Goal: Find specific page/section: Find specific page/section

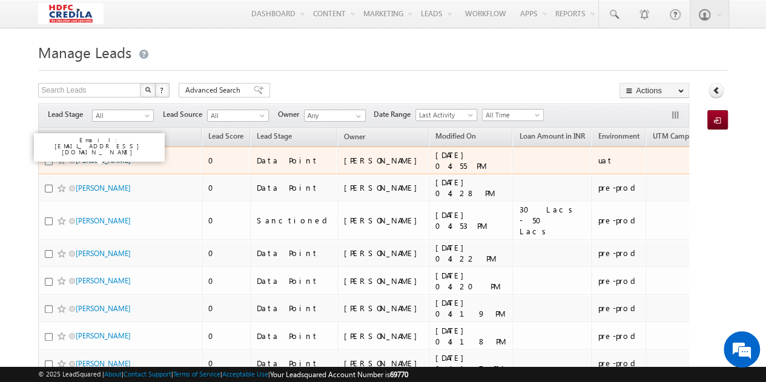
click at [106, 161] on link "Ryakala Vinay" at bounding box center [103, 160] width 55 height 9
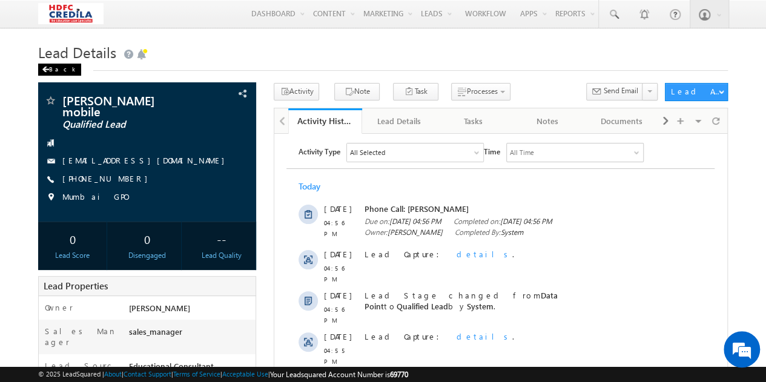
click at [59, 72] on div "Back" at bounding box center [59, 70] width 43 height 12
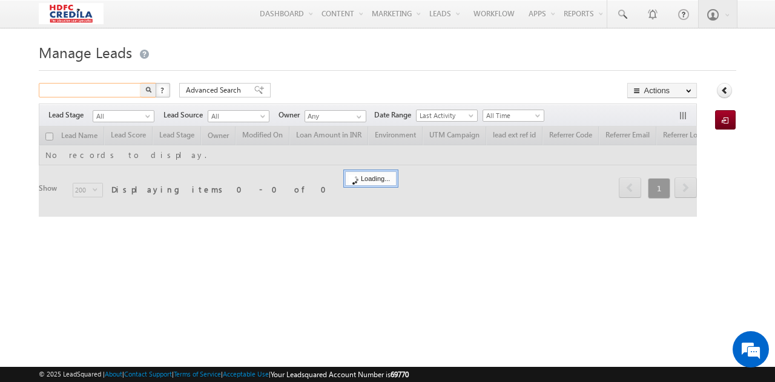
click at [91, 94] on input "text" at bounding box center [91, 90] width 104 height 15
paste input "7132280796"
click at [105, 87] on input "7132280796" at bounding box center [91, 90] width 104 height 15
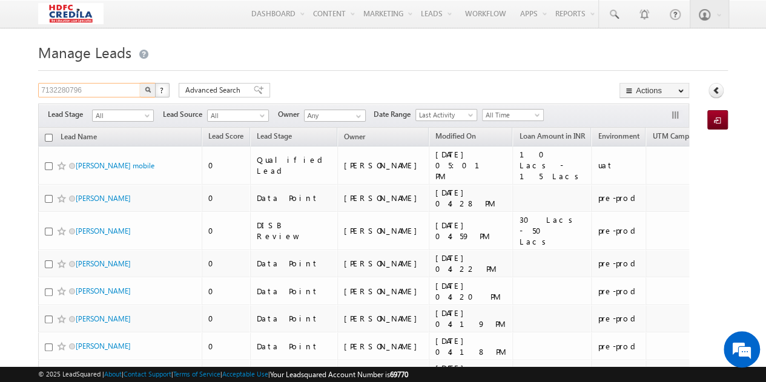
click at [105, 87] on input "7132280796" at bounding box center [90, 90] width 104 height 15
paste input "7132280796"
click at [105, 87] on input "71322807967132280796" at bounding box center [90, 90] width 104 height 15
type input "7132280796"
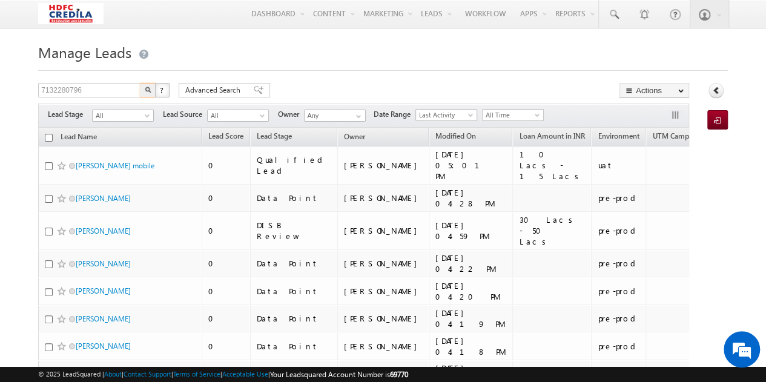
click at [147, 89] on img "button" at bounding box center [148, 90] width 6 height 6
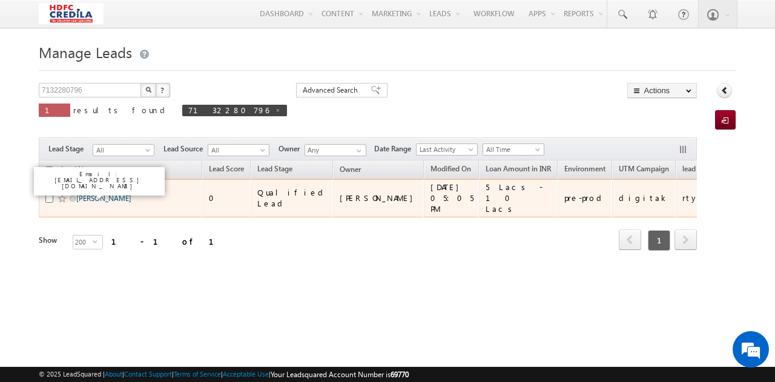
click at [110, 194] on link "Ryakala Vinay" at bounding box center [103, 198] width 55 height 9
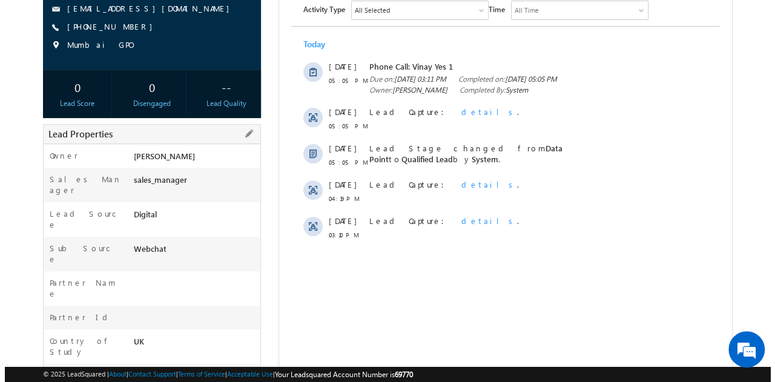
scroll to position [180, 0]
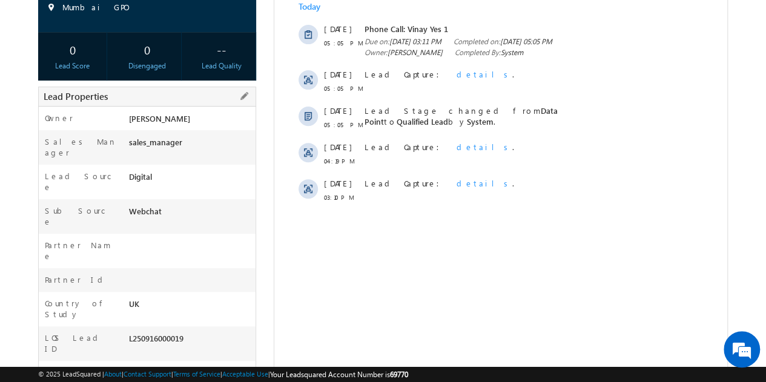
drag, startPoint x: 185, startPoint y: 285, endPoint x: 125, endPoint y: 287, distance: 60.6
click at [125, 326] on div "LOS Lead ID L250916000019" at bounding box center [147, 343] width 217 height 35
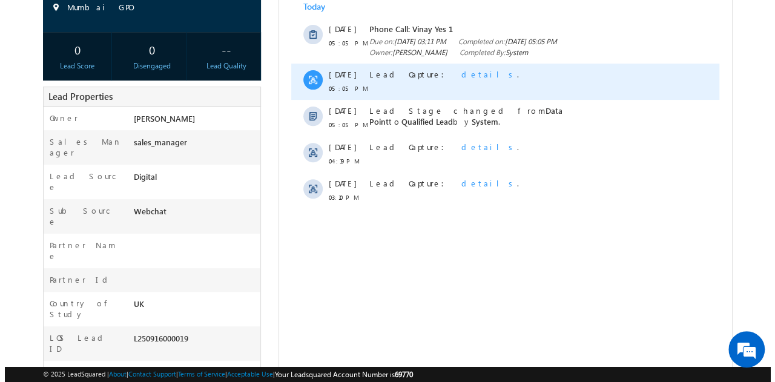
click at [462, 79] on span "details" at bounding box center [490, 74] width 56 height 10
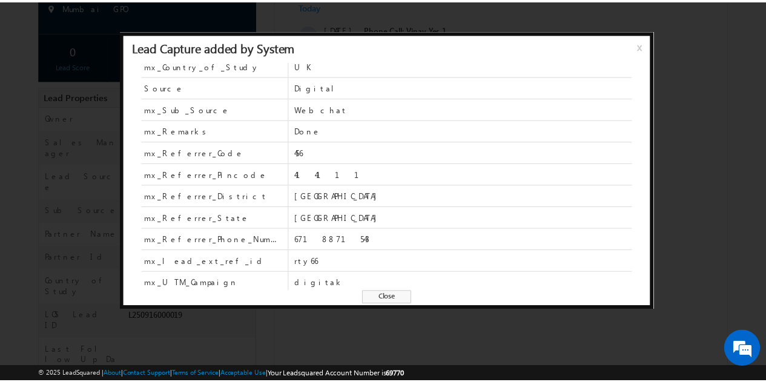
scroll to position [157, 0]
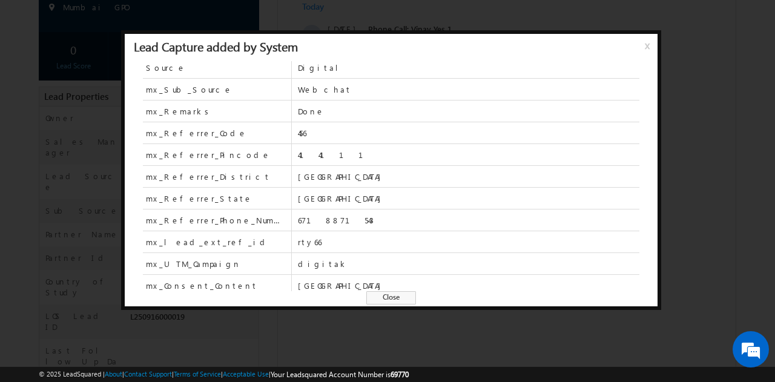
drag, startPoint x: 445, startPoint y: 229, endPoint x: 715, endPoint y: 168, distance: 277.6
click at [715, 168] on div at bounding box center [387, 191] width 775 height 382
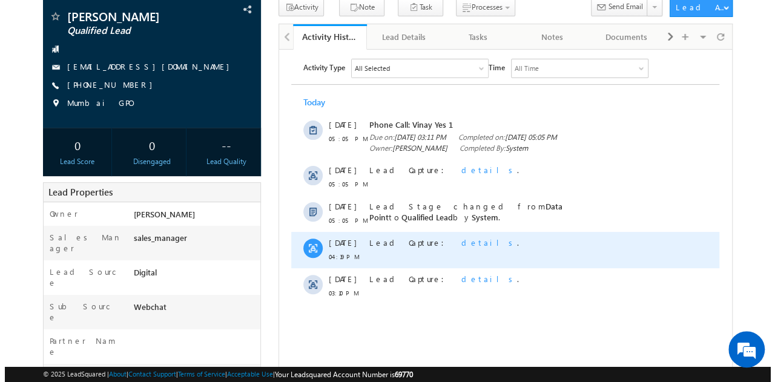
scroll to position [101, 0]
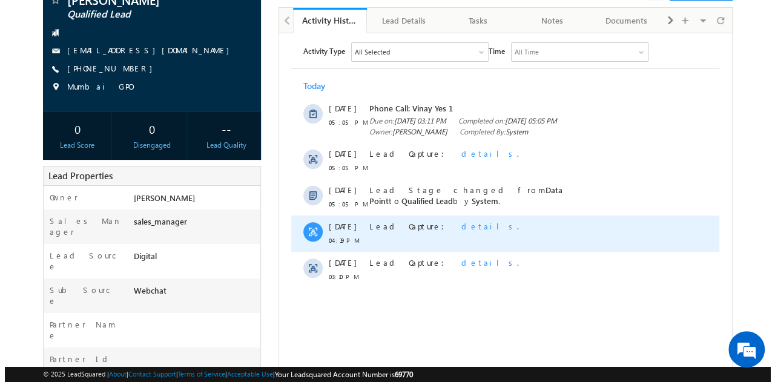
click at [462, 231] on span "details" at bounding box center [490, 225] width 56 height 10
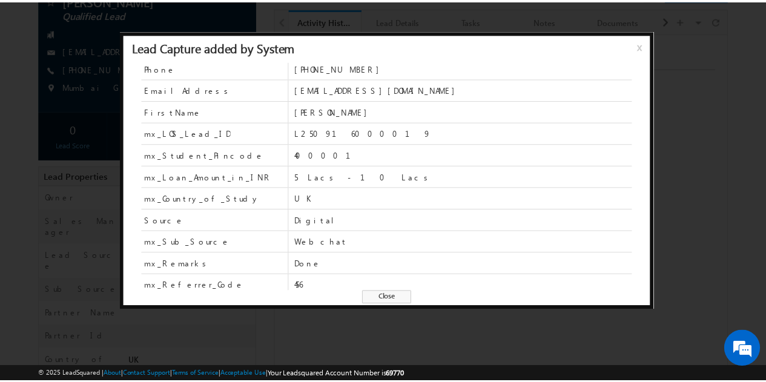
scroll to position [0, 0]
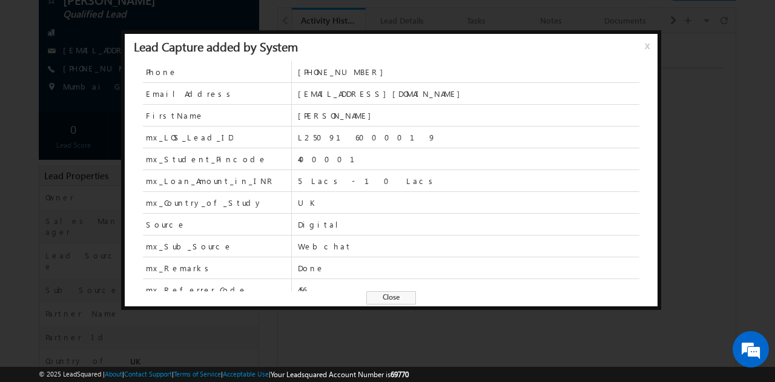
click at [364, 319] on div at bounding box center [387, 191] width 775 height 382
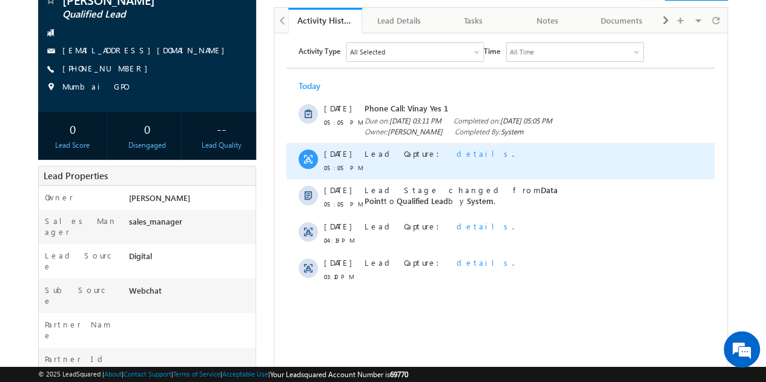
click at [457, 158] on span "details" at bounding box center [485, 153] width 56 height 10
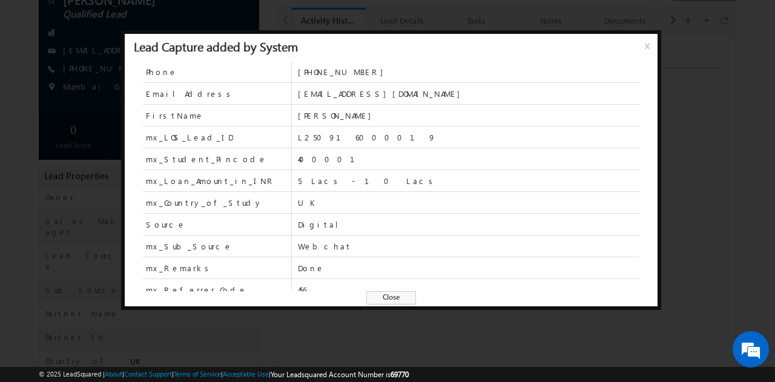
click at [333, 323] on div at bounding box center [387, 191] width 775 height 382
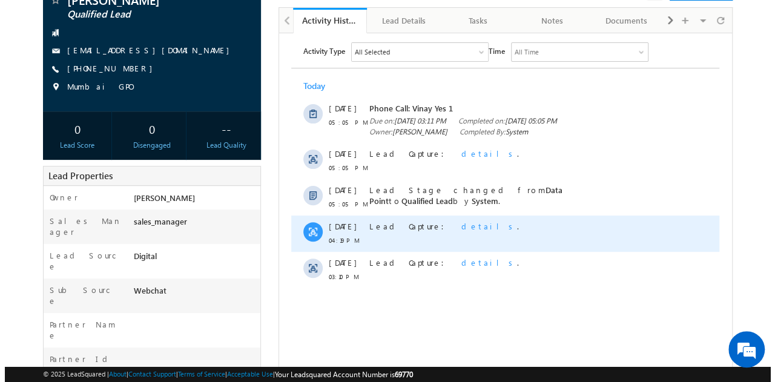
click at [462, 231] on span "details" at bounding box center [490, 225] width 56 height 10
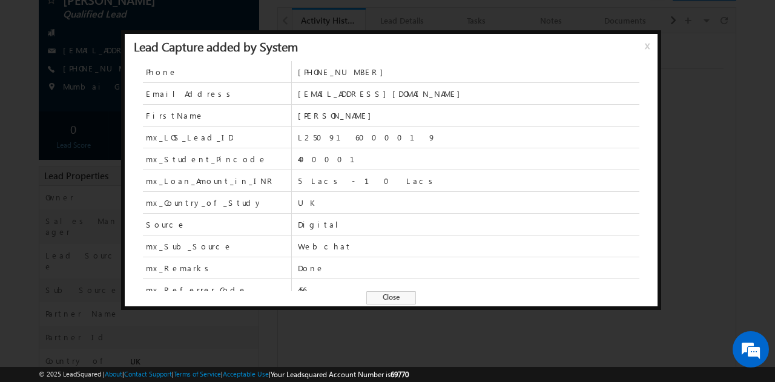
click at [368, 341] on div at bounding box center [387, 191] width 775 height 382
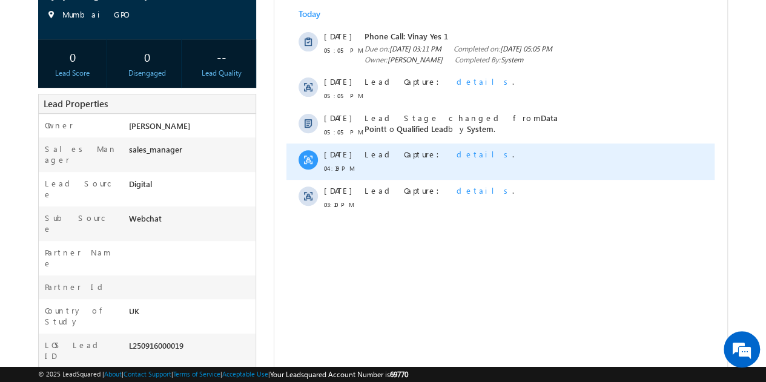
scroll to position [174, 0]
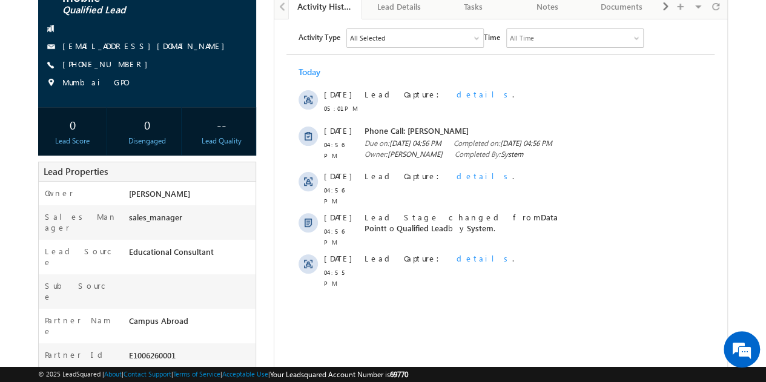
scroll to position [113, 0]
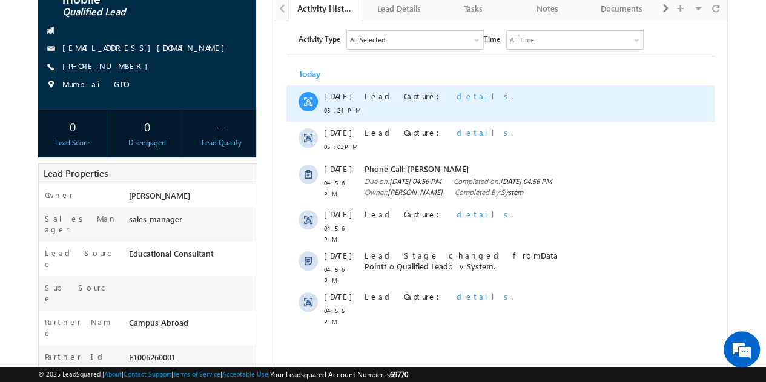
click at [457, 92] on span "details" at bounding box center [485, 95] width 56 height 10
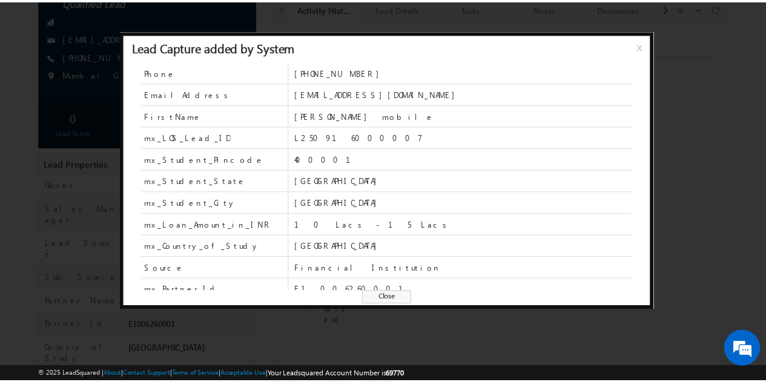
scroll to position [179, 0]
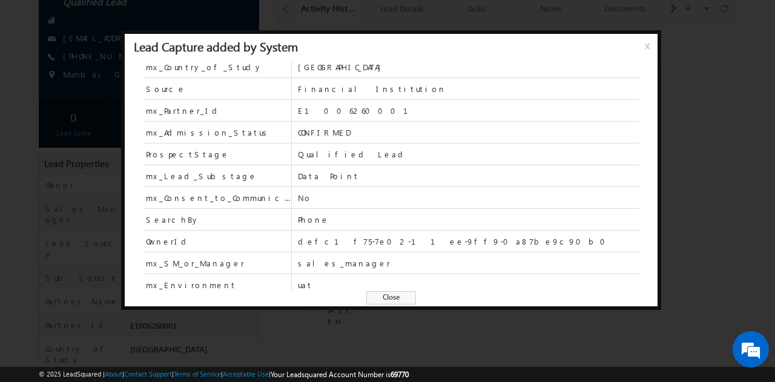
click at [645, 48] on span "x" at bounding box center [650, 50] width 10 height 22
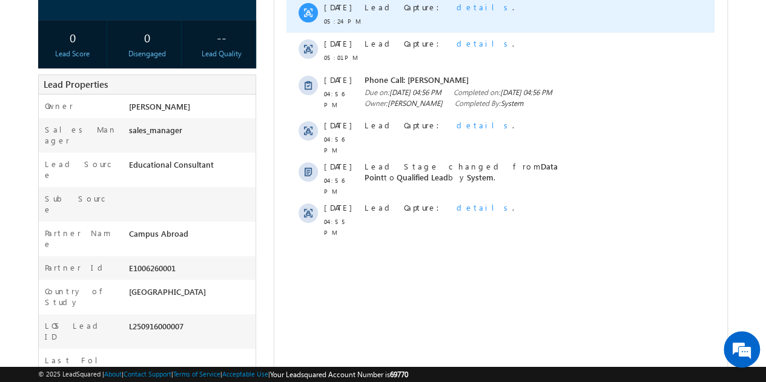
scroll to position [236, 0]
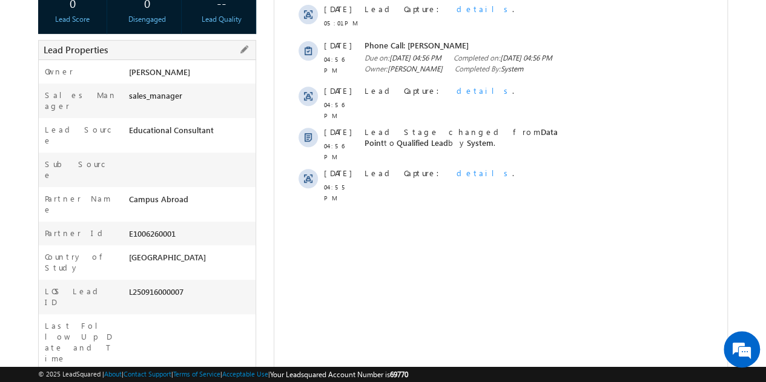
drag, startPoint x: 196, startPoint y: 232, endPoint x: 126, endPoint y: 232, distance: 69.7
click at [126, 286] on div "L250916000007" at bounding box center [190, 294] width 130 height 17
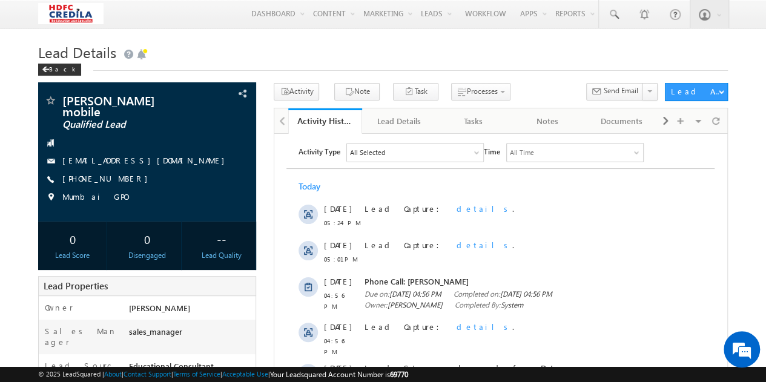
click at [64, 78] on div "Lead Details Back" at bounding box center [383, 61] width 690 height 44
click at [57, 72] on div "Back" at bounding box center [59, 70] width 43 height 12
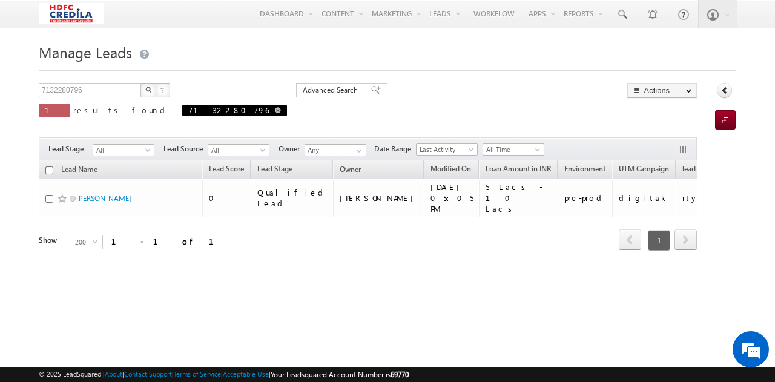
click at [182, 114] on span "7132280796" at bounding box center [234, 111] width 105 height 12
click at [275, 111] on span at bounding box center [278, 110] width 6 height 6
type input "Search Leads"
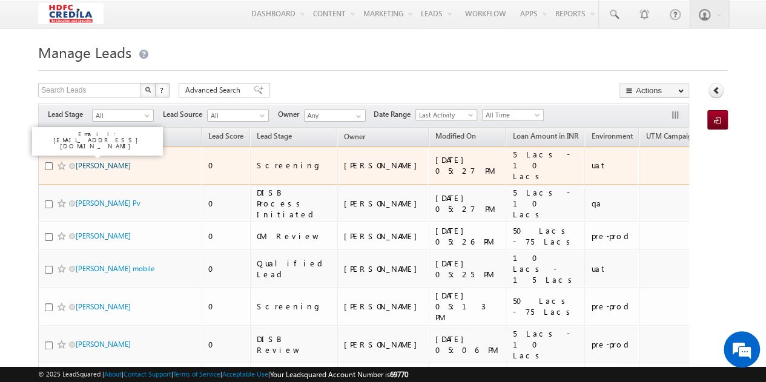
click at [94, 161] on link "[PERSON_NAME]" at bounding box center [103, 165] width 55 height 9
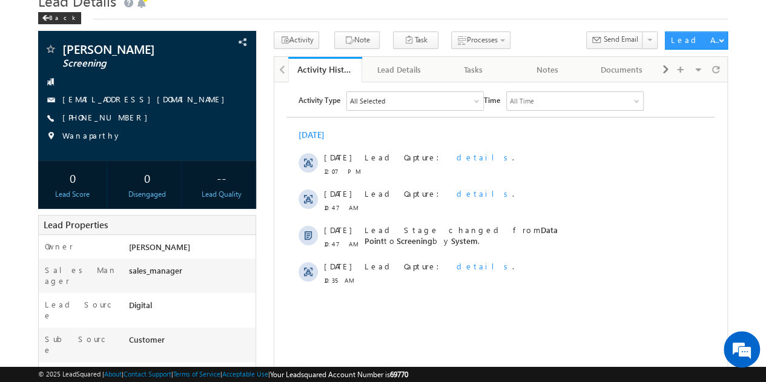
scroll to position [51, 0]
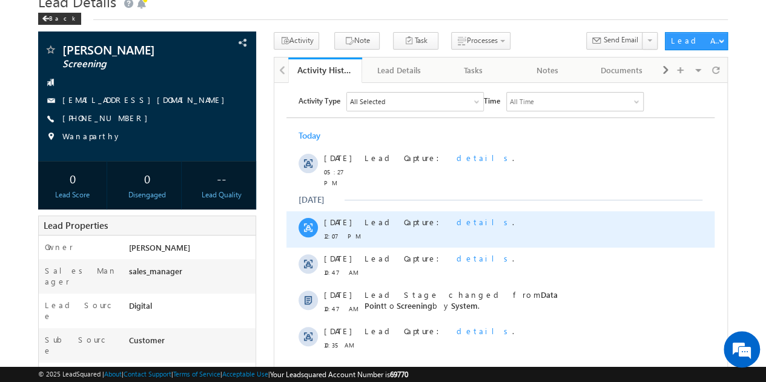
click at [457, 216] on span "details" at bounding box center [485, 221] width 56 height 10
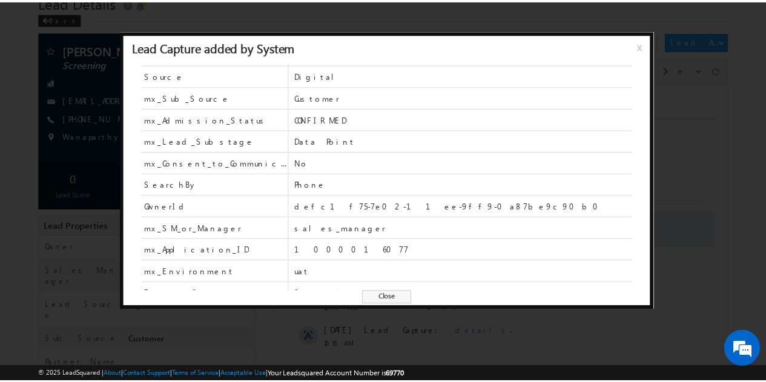
scroll to position [150, 0]
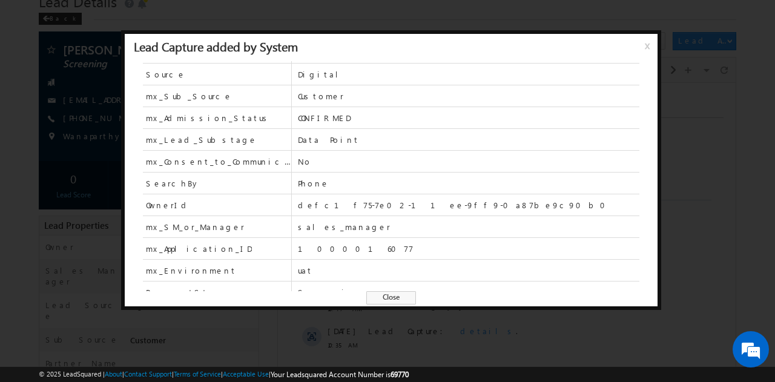
click at [645, 43] on span "x" at bounding box center [650, 50] width 10 height 22
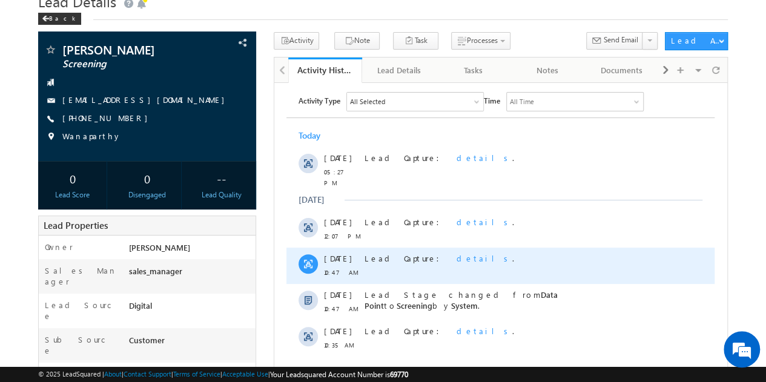
scroll to position [0, 0]
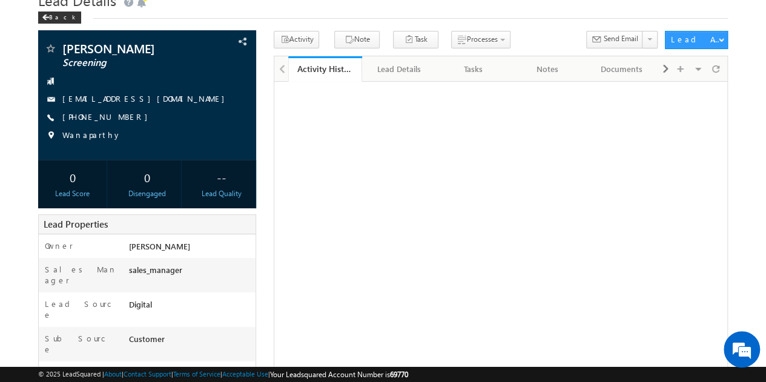
scroll to position [51, 0]
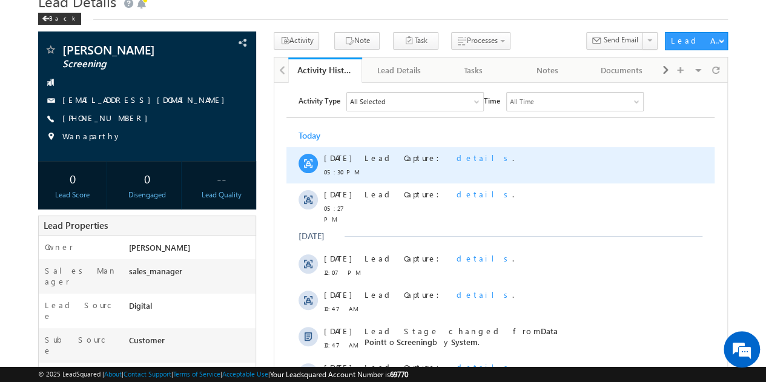
click at [457, 157] on span "details" at bounding box center [485, 157] width 56 height 10
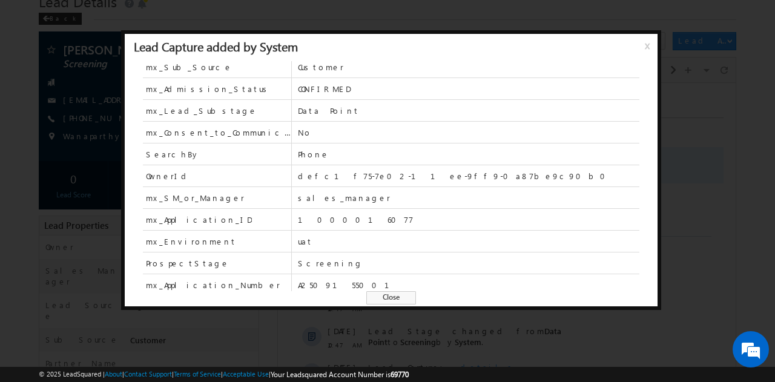
scroll to position [202, 0]
click at [649, 47] on span "x" at bounding box center [650, 50] width 10 height 22
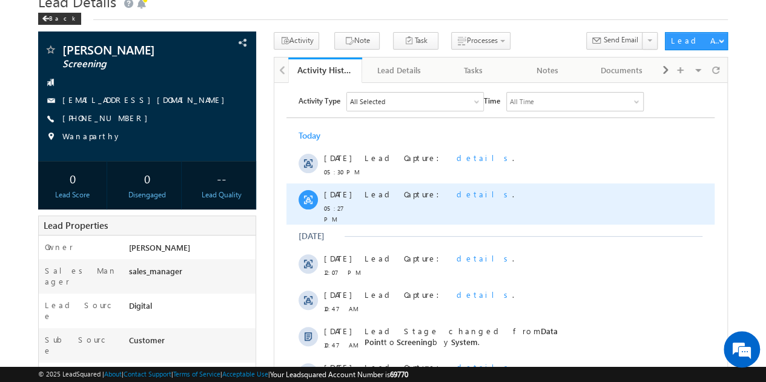
click at [457, 194] on span "details" at bounding box center [485, 193] width 56 height 10
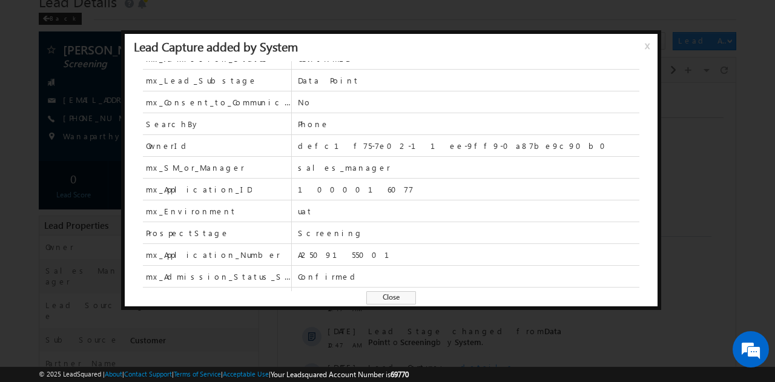
scroll to position [273, 0]
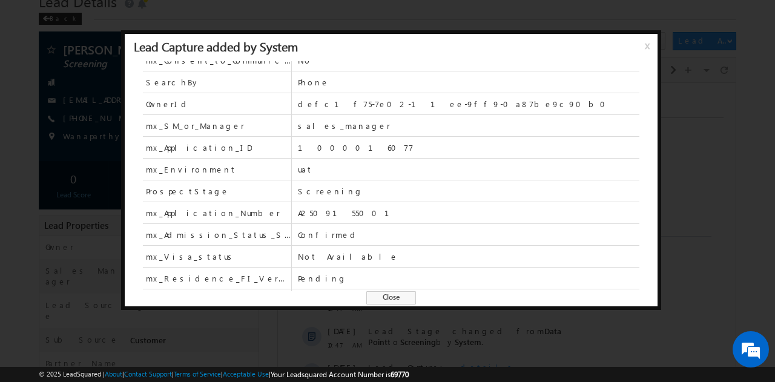
click at [642, 48] on div "Lead Capture added by System x" at bounding box center [391, 47] width 533 height 27
click at [646, 47] on span "x" at bounding box center [650, 50] width 10 height 22
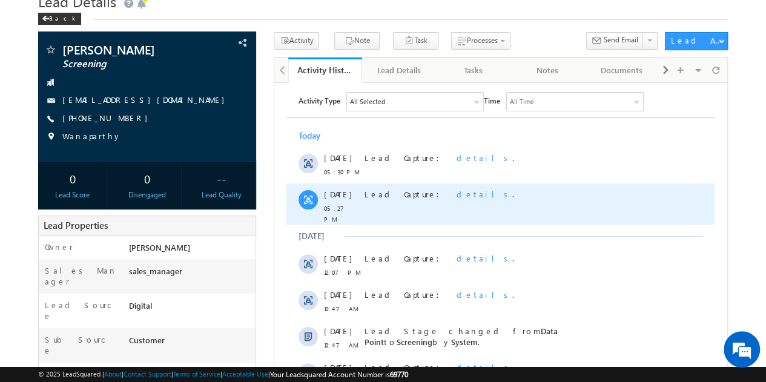
click at [457, 194] on span "details" at bounding box center [485, 193] width 56 height 10
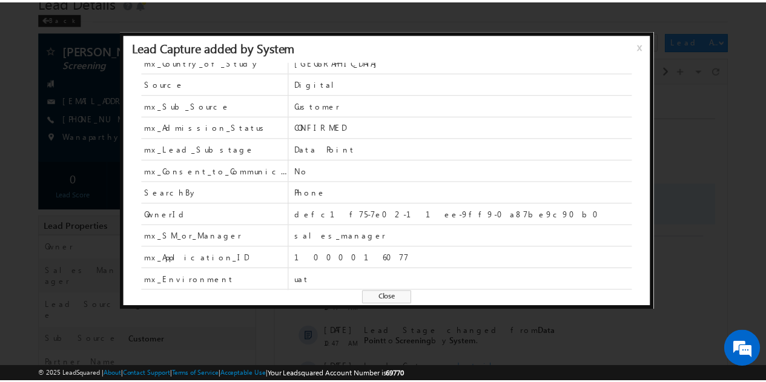
scroll to position [323, 0]
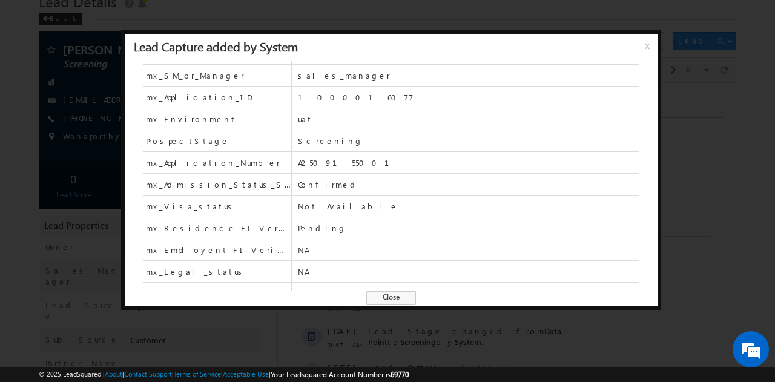
click at [647, 44] on span "x" at bounding box center [650, 50] width 10 height 22
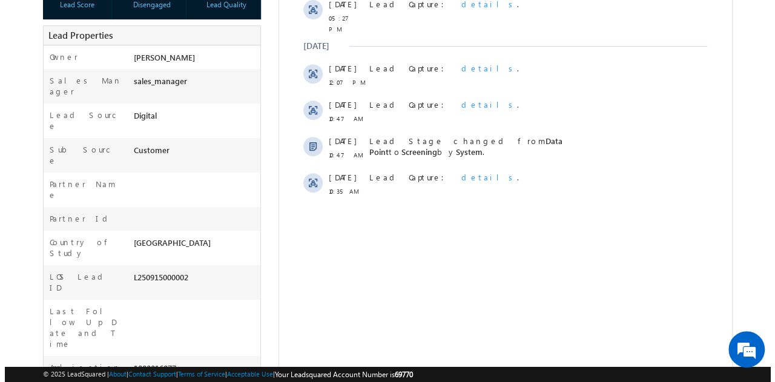
scroll to position [272, 0]
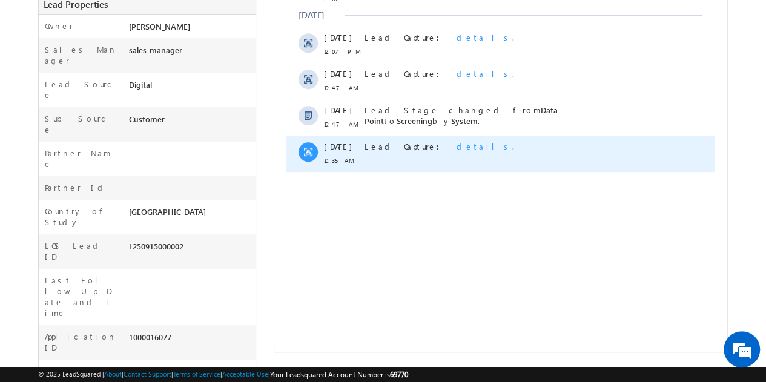
click at [457, 144] on span "details" at bounding box center [485, 146] width 56 height 10
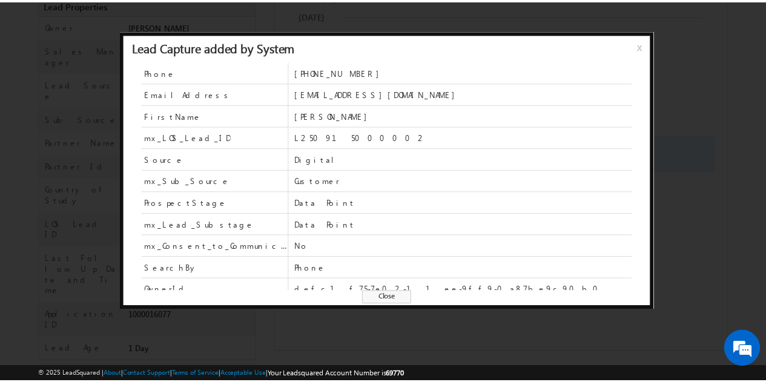
scroll to position [61, 0]
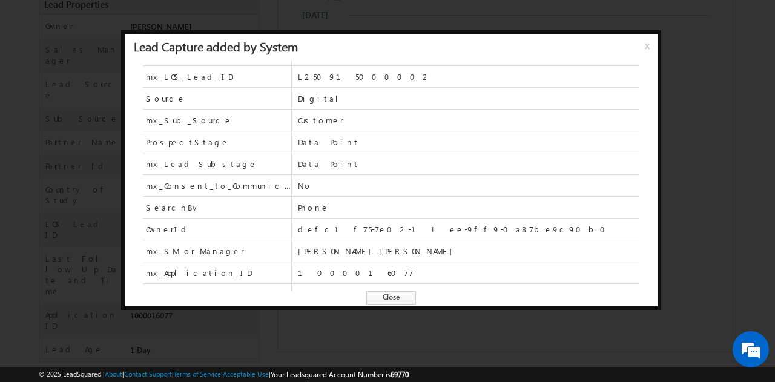
click at [650, 48] on span "x" at bounding box center [650, 50] width 10 height 22
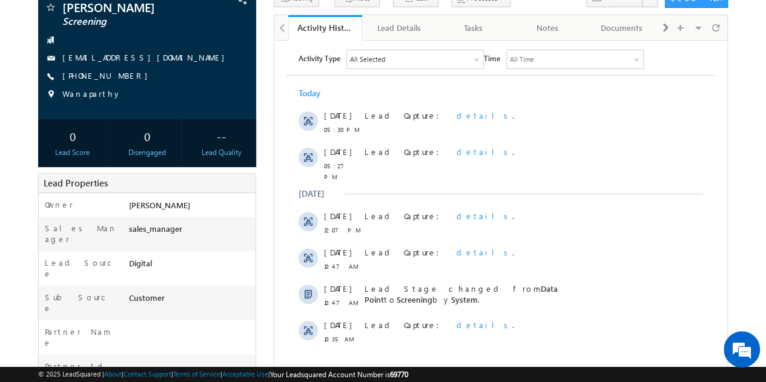
scroll to position [0, 0]
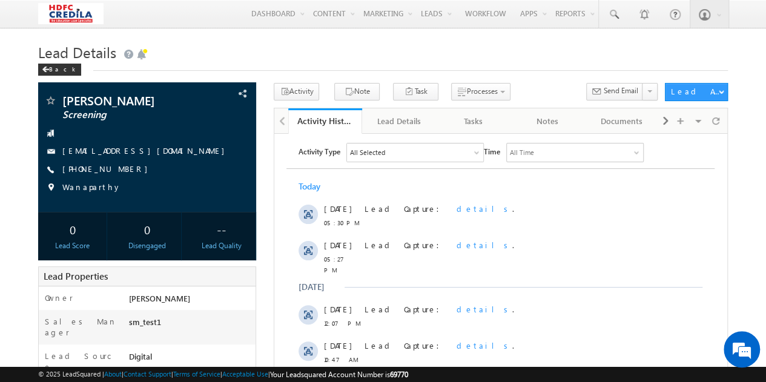
scroll to position [272, 0]
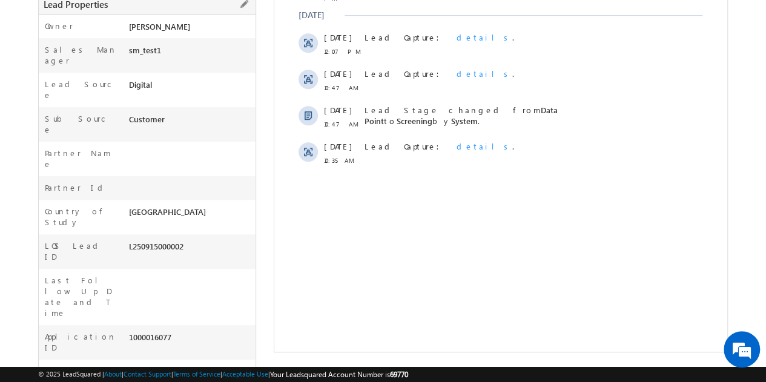
drag, startPoint x: 189, startPoint y: 194, endPoint x: 127, endPoint y: 196, distance: 62.4
click at [127, 240] on div "L250915000002" at bounding box center [190, 248] width 130 height 17
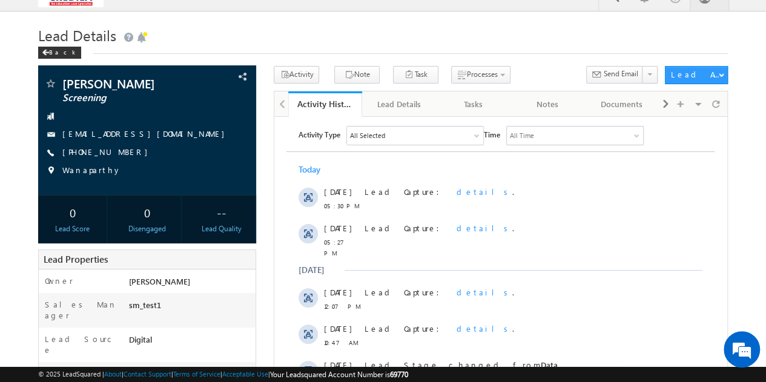
scroll to position [0, 0]
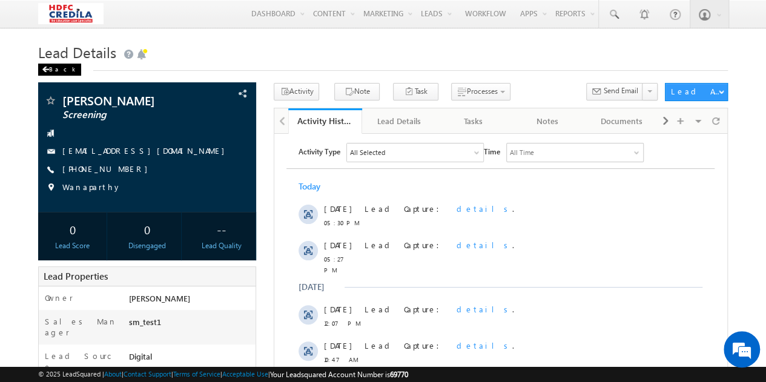
click at [53, 73] on div "Back" at bounding box center [59, 70] width 43 height 12
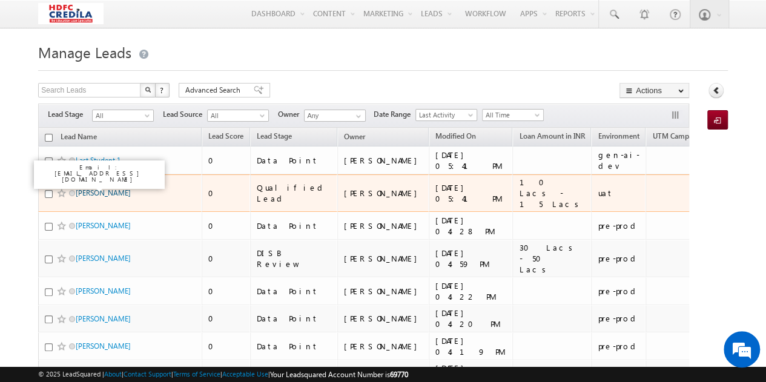
click at [90, 188] on link "[PERSON_NAME]" at bounding box center [103, 192] width 55 height 9
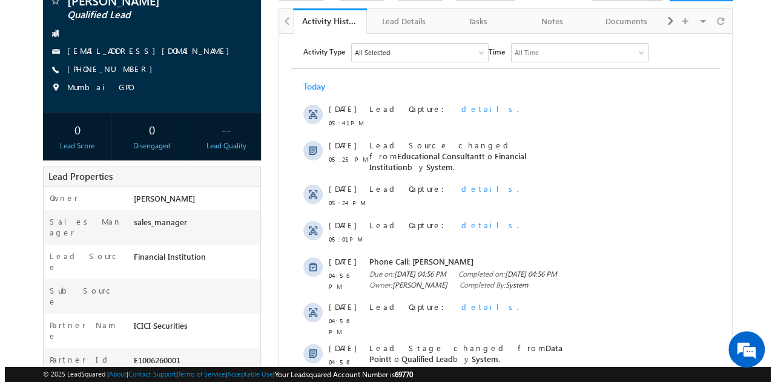
scroll to position [101, 0]
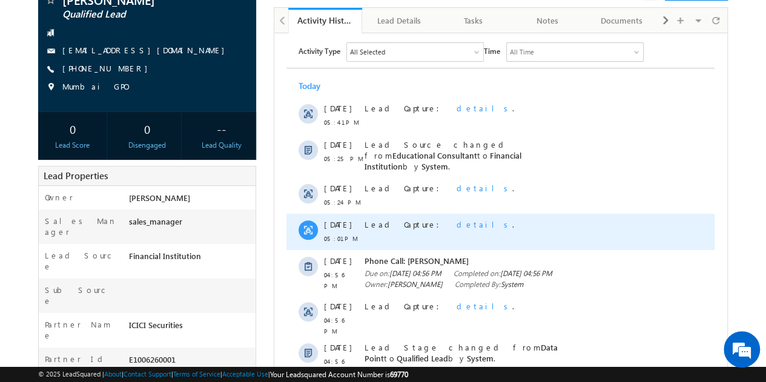
click at [457, 219] on span "details" at bounding box center [485, 224] width 56 height 10
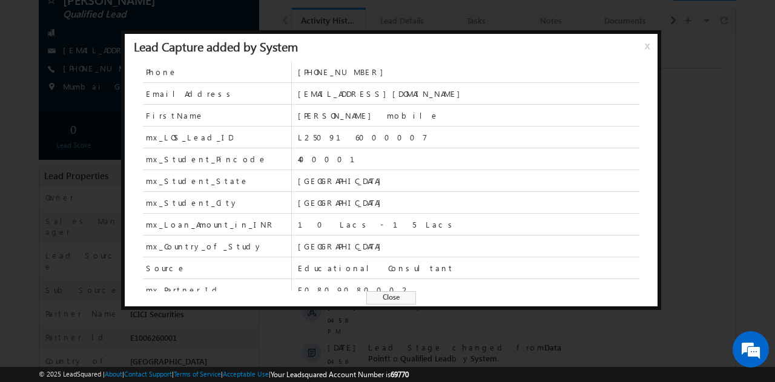
click at [643, 47] on div "Lead Capture added by System x" at bounding box center [391, 47] width 533 height 27
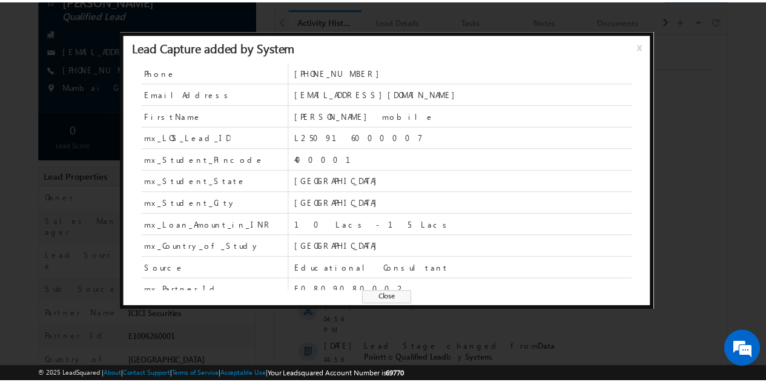
scroll to position [0, 0]
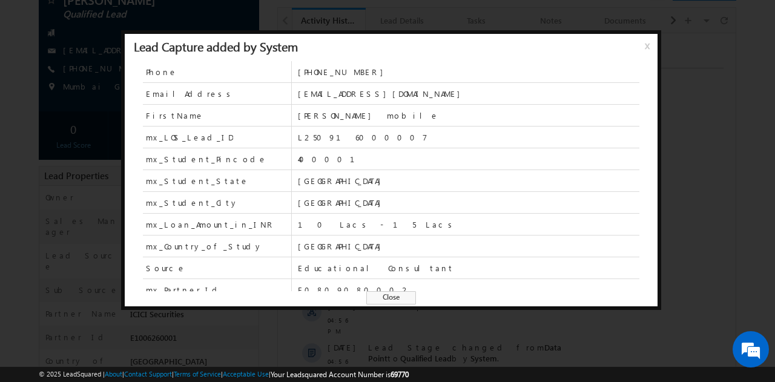
click at [647, 48] on span "x" at bounding box center [650, 50] width 10 height 22
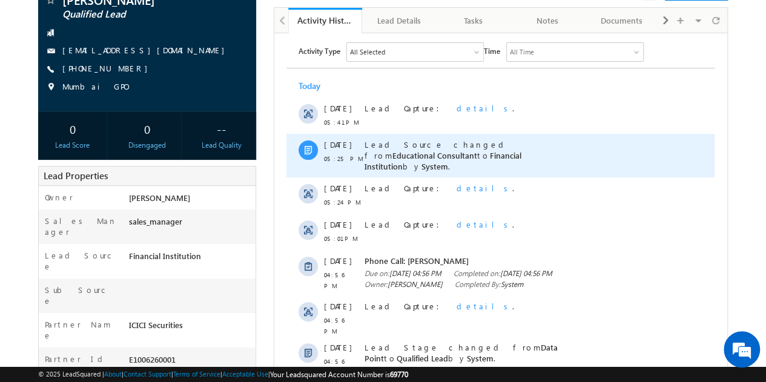
scroll to position [42, 0]
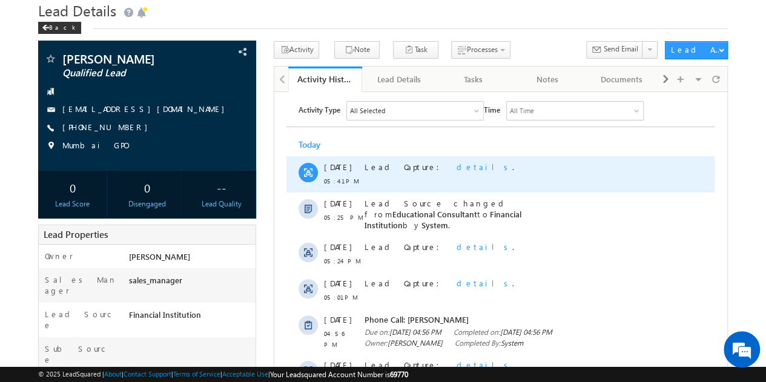
click at [457, 162] on span "details" at bounding box center [485, 166] width 56 height 10
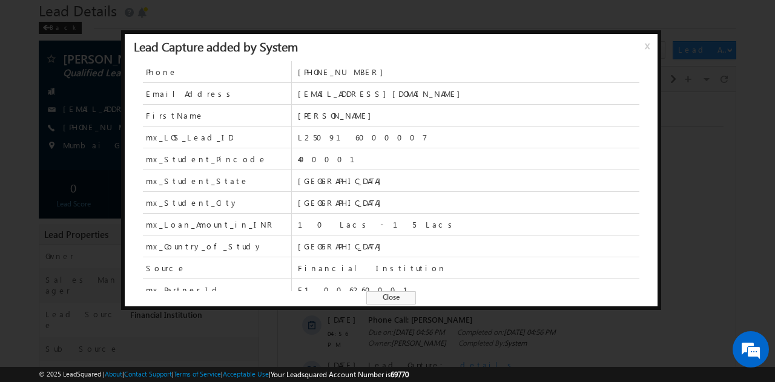
click at [650, 45] on span "x" at bounding box center [650, 50] width 10 height 22
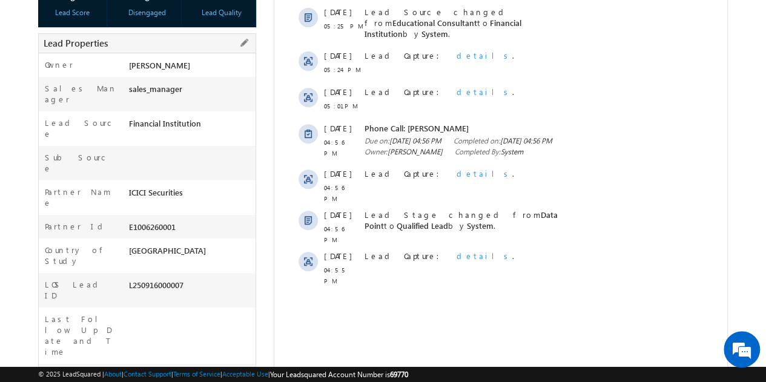
scroll to position [0, 0]
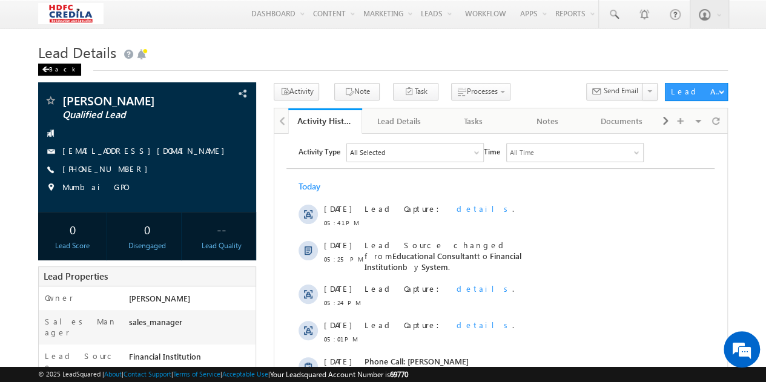
click at [44, 71] on span at bounding box center [45, 70] width 7 height 6
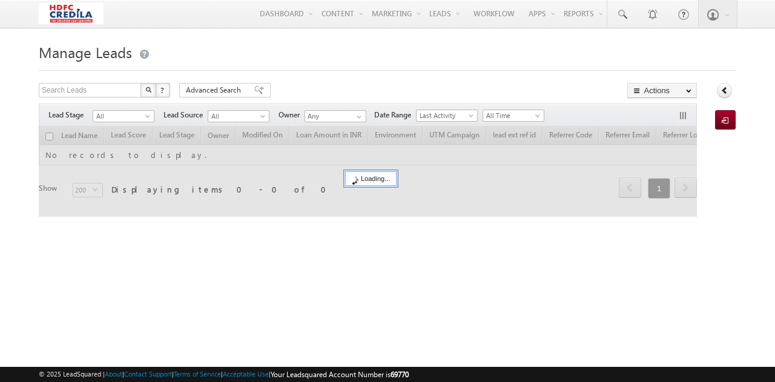
click at [88, 93] on input "Search Leads" at bounding box center [91, 90] width 104 height 15
click at [85, 92] on input "Search Leads7132280796" at bounding box center [91, 90] width 104 height 15
click at [131, 90] on input "7132280796" at bounding box center [91, 90] width 104 height 15
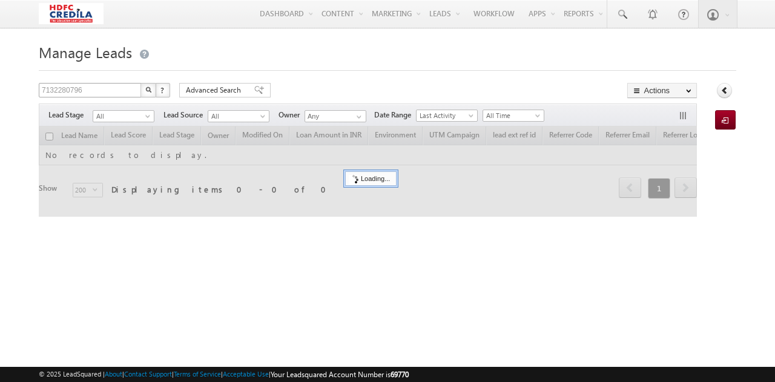
click at [131, 90] on input "7132280796" at bounding box center [91, 90] width 104 height 15
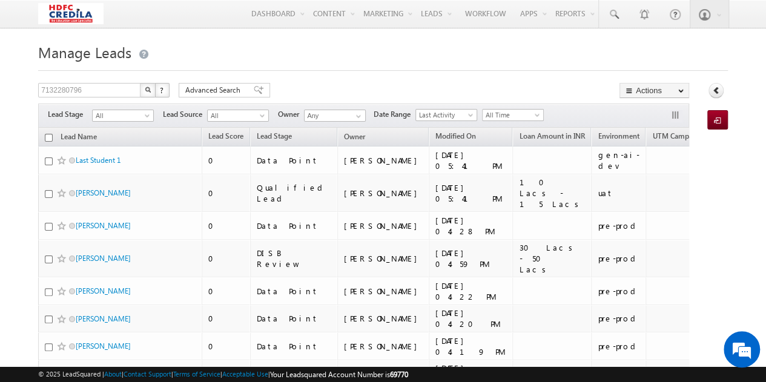
type input "7132280796"
click at [150, 90] on img "button" at bounding box center [148, 90] width 6 height 6
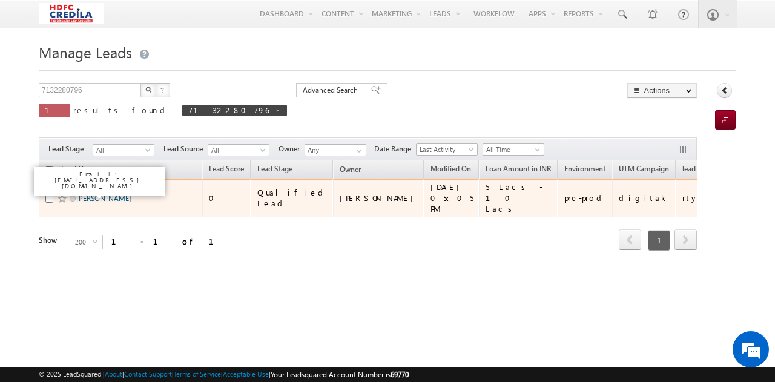
click at [91, 196] on link "[PERSON_NAME]" at bounding box center [103, 198] width 55 height 9
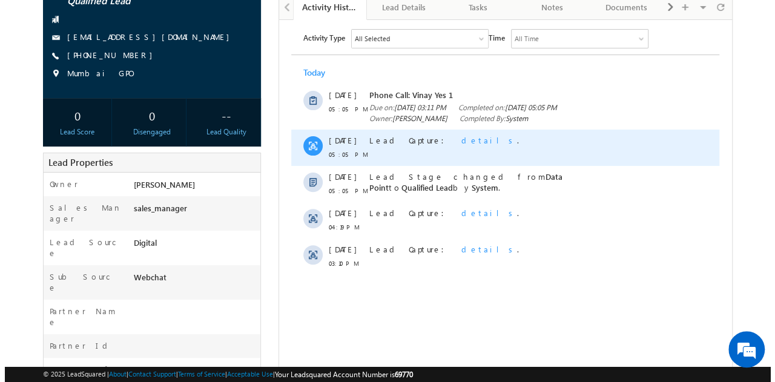
scroll to position [114, 0]
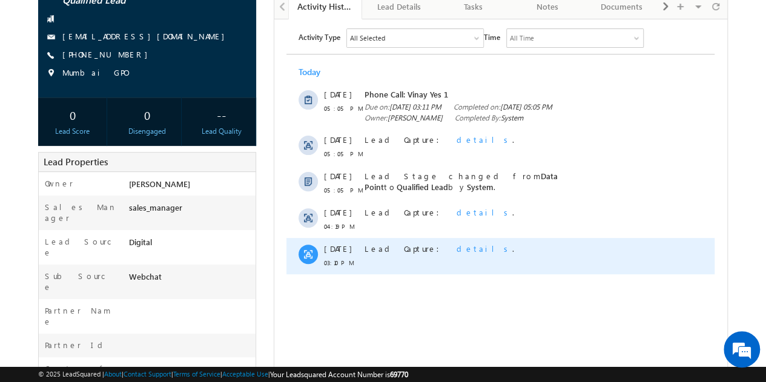
click at [457, 253] on span "details" at bounding box center [485, 248] width 56 height 10
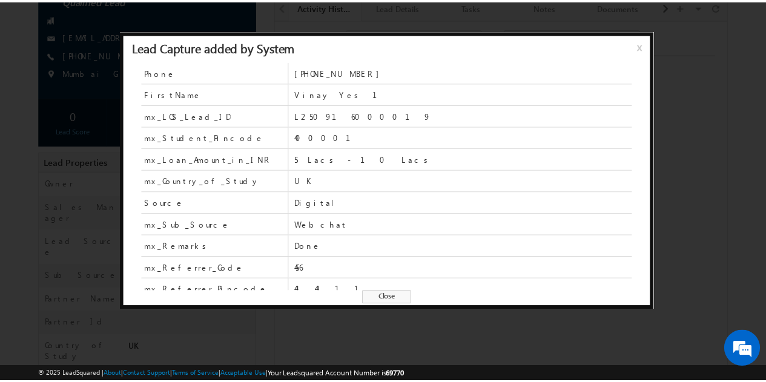
scroll to position [0, 0]
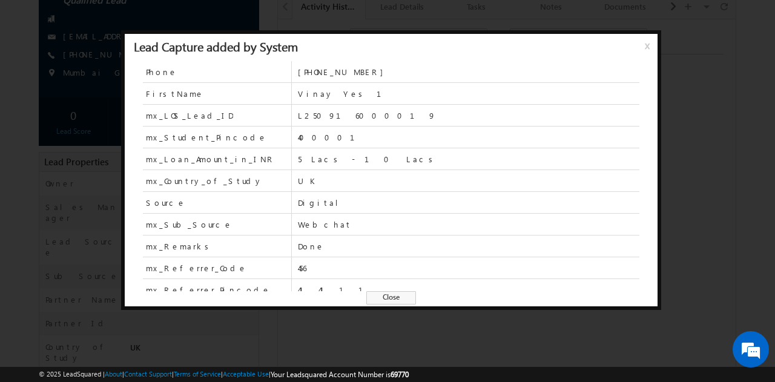
click at [650, 48] on span "x" at bounding box center [650, 50] width 10 height 22
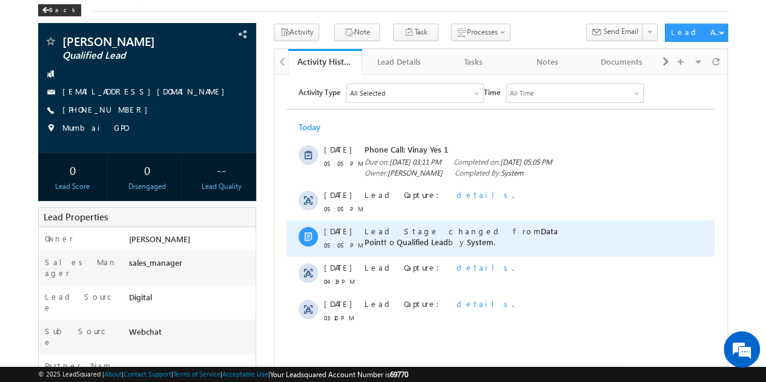
scroll to position [59, 0]
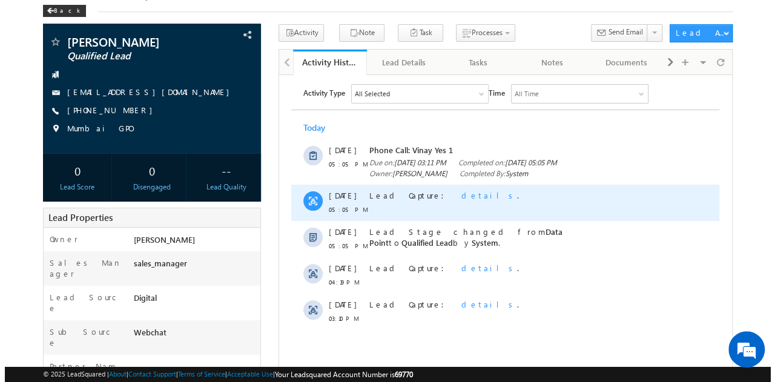
click at [462, 200] on span "details" at bounding box center [490, 195] width 56 height 10
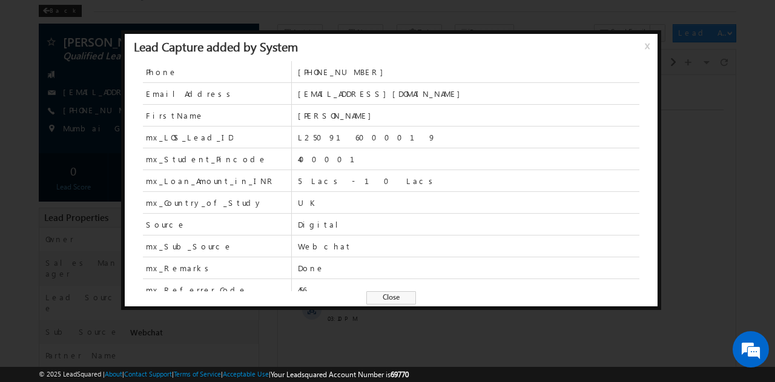
click at [648, 47] on span "x" at bounding box center [650, 50] width 10 height 22
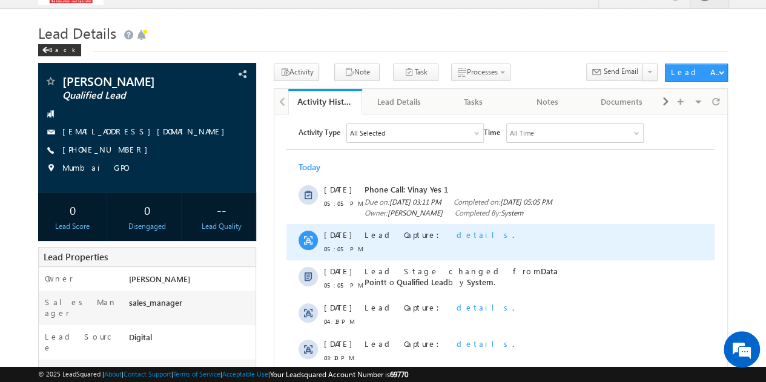
scroll to position [0, 0]
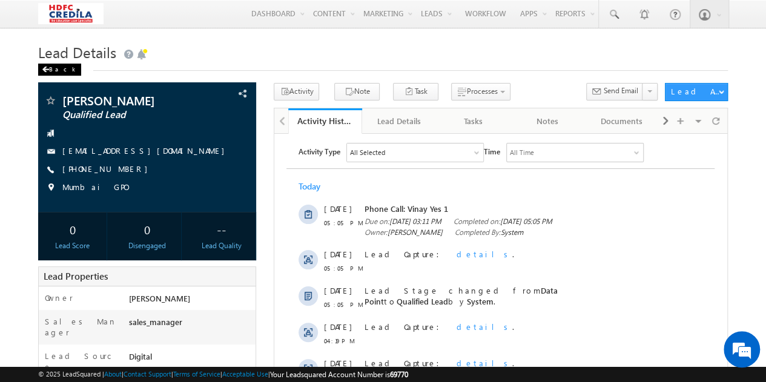
click at [51, 74] on div "Back" at bounding box center [59, 70] width 43 height 12
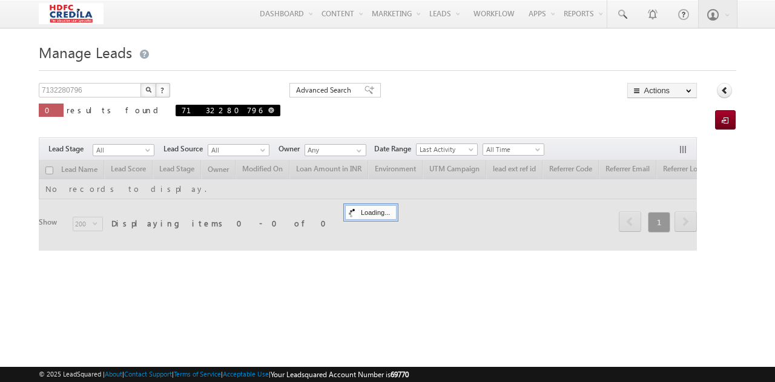
click at [268, 114] on link at bounding box center [271, 110] width 6 height 10
type input "Search Leads"
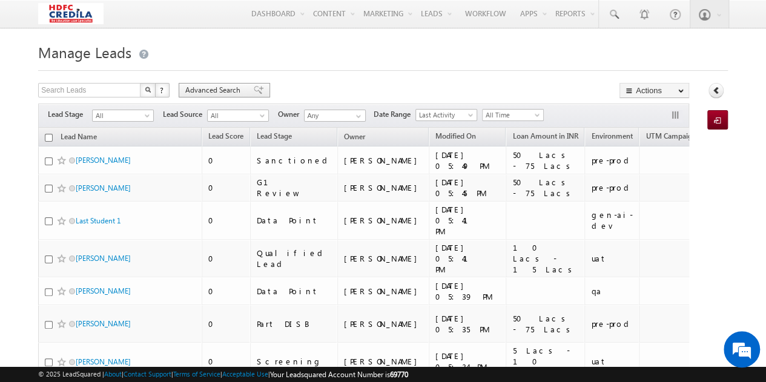
click at [215, 90] on span "Advanced Search" at bounding box center [214, 90] width 59 height 11
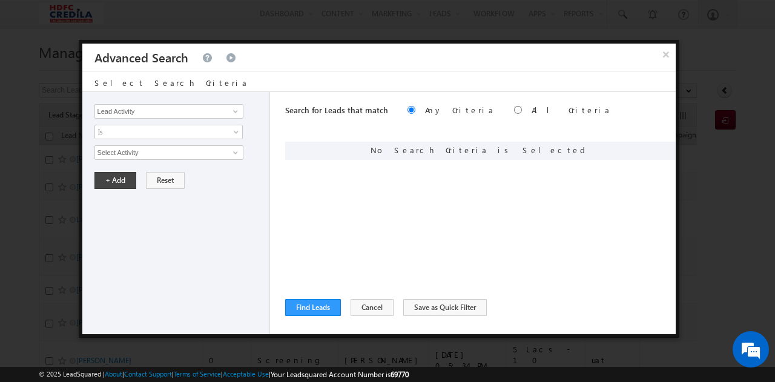
click at [237, 165] on div "Lead Activity Task Sales Group Prospect Id ACH EDC ACH status Address 1 Address…" at bounding box center [176, 213] width 188 height 242
click at [160, 114] on input "Lead Activity" at bounding box center [168, 111] width 149 height 15
click at [124, 131] on link "LOS Lead ID" at bounding box center [168, 136] width 149 height 14
type input "LOS Lead ID"
click at [101, 151] on input "text" at bounding box center [168, 152] width 149 height 15
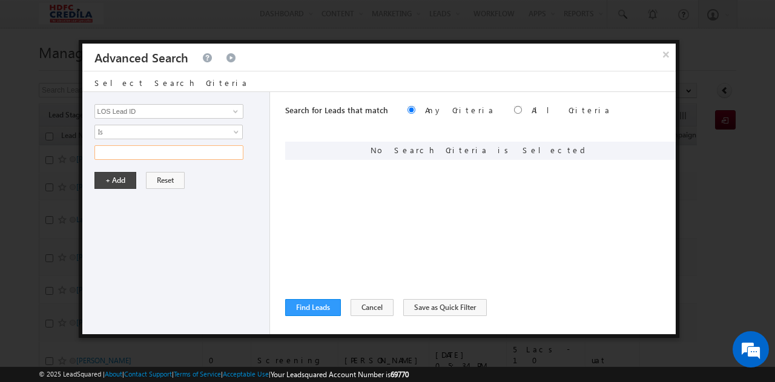
paste input "L250916000019"
type input "L250916000019"
click at [118, 181] on button "+ Add" at bounding box center [115, 180] width 42 height 17
click at [310, 307] on button "Find Leads" at bounding box center [313, 307] width 56 height 17
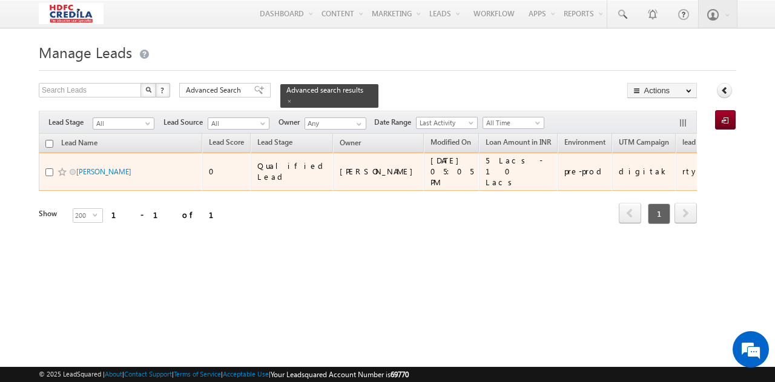
click at [117, 166] on div "[PERSON_NAME]" at bounding box center [120, 174] width 151 height 17
click at [99, 167] on link "[PERSON_NAME]" at bounding box center [103, 171] width 55 height 9
